Goal: Find contact information: Find contact information

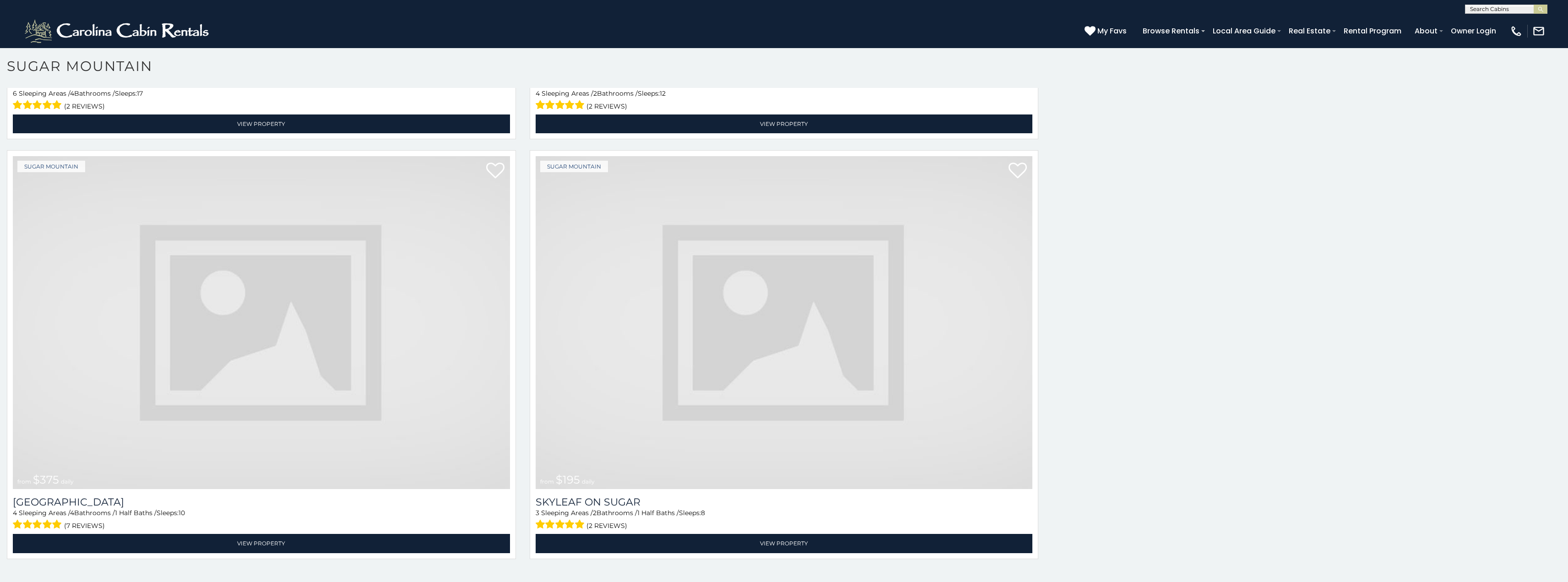
scroll to position [3700, 0]
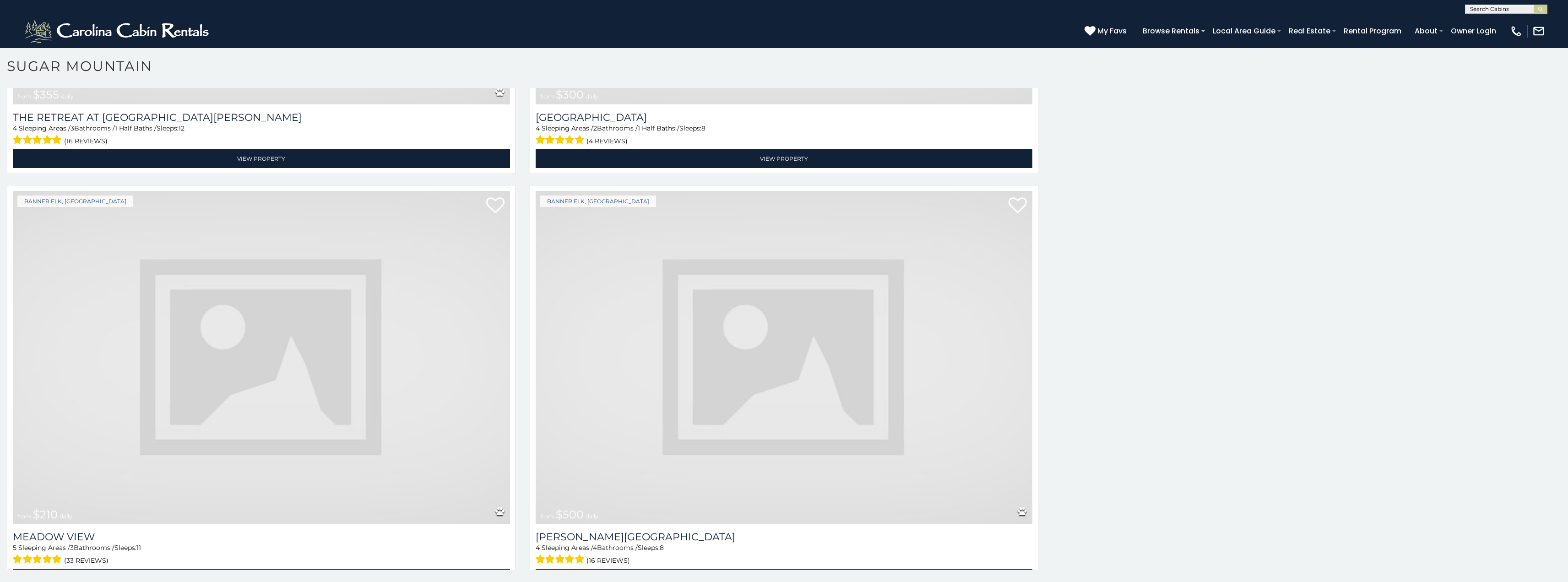
click at [771, 205] on img at bounding box center [784, 358] width 497 height 333
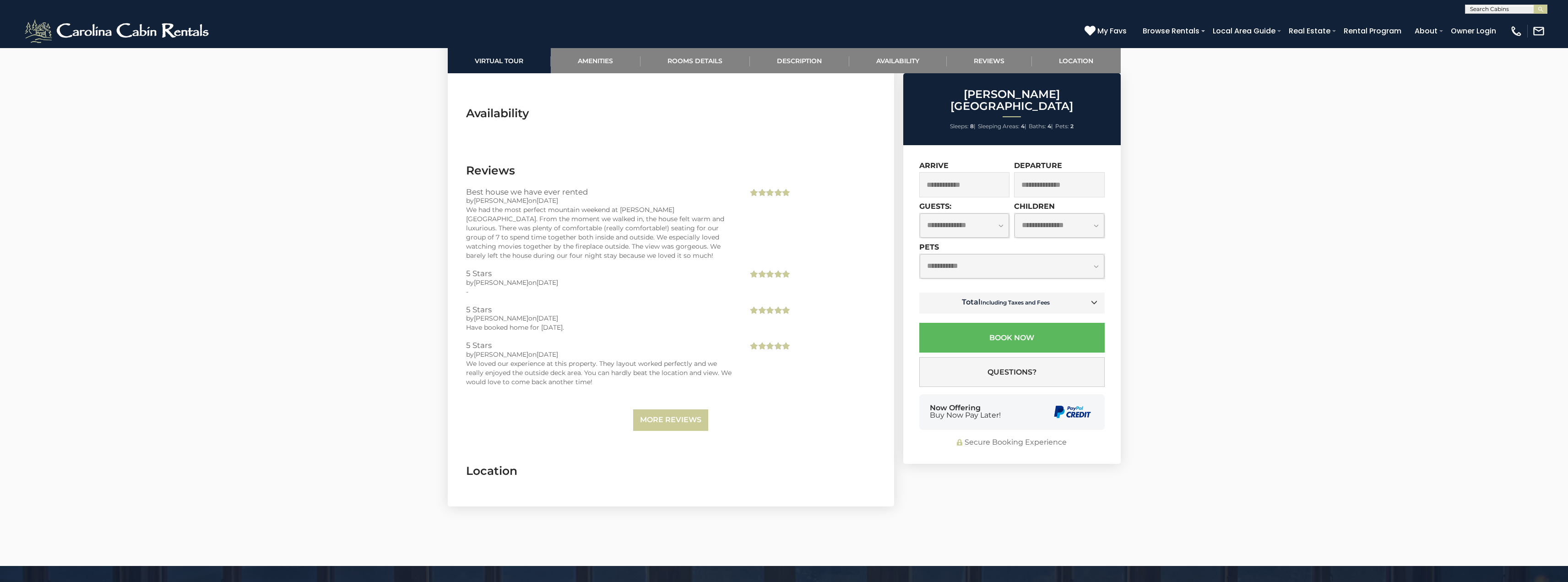
scroll to position [2075, 0]
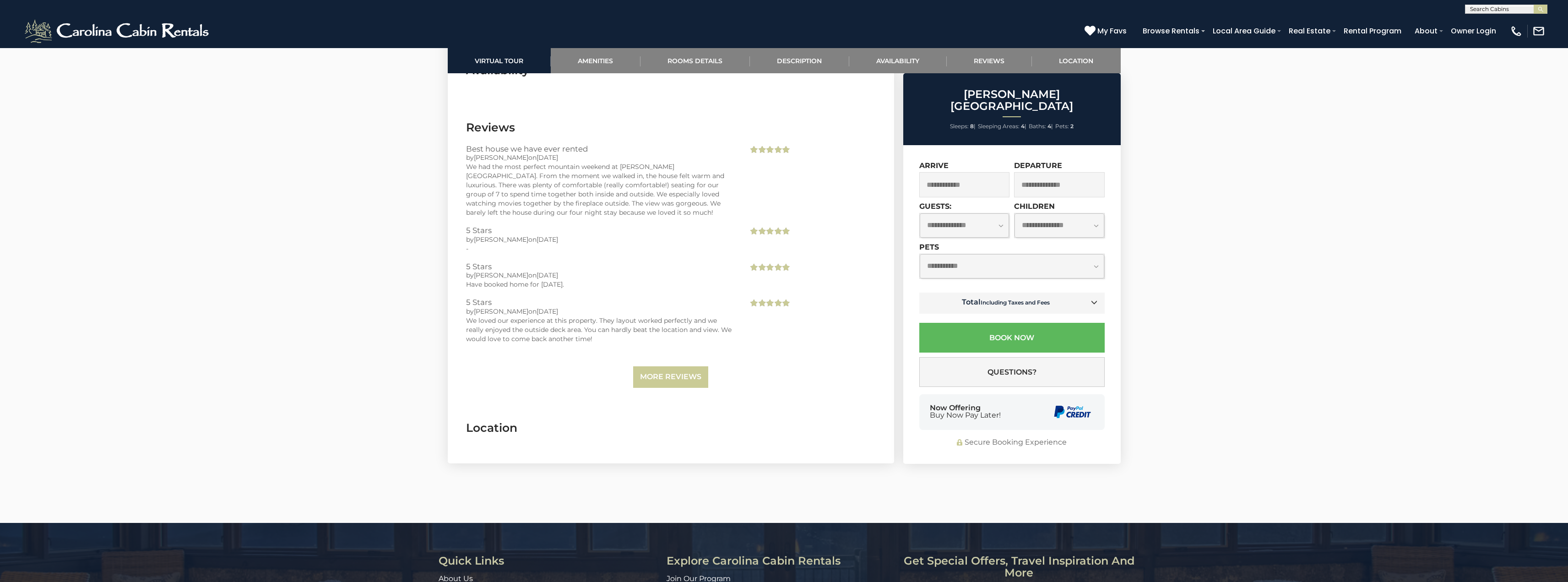
click at [440, 581] on link "Contact Us" at bounding box center [459, 592] width 41 height 9
